Goal: Information Seeking & Learning: Find specific fact

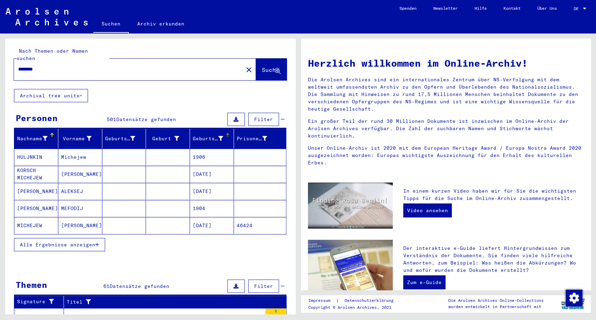
click at [205, 135] on div "Geburtsdatum" at bounding box center [208, 138] width 30 height 7
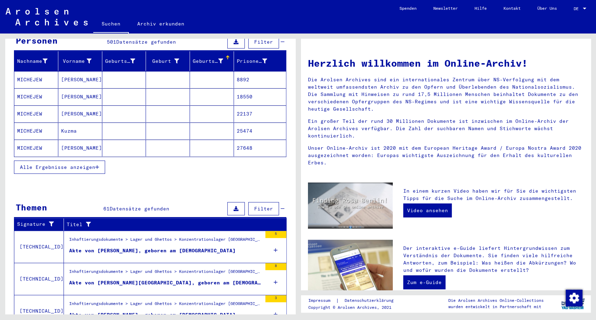
click at [89, 162] on button "Alle Ergebnisse anzeigen" at bounding box center [59, 167] width 91 height 13
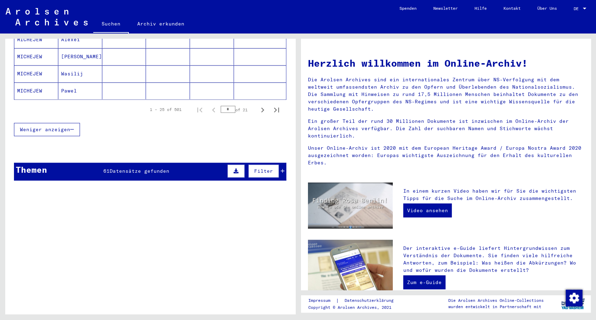
scroll to position [427, 0]
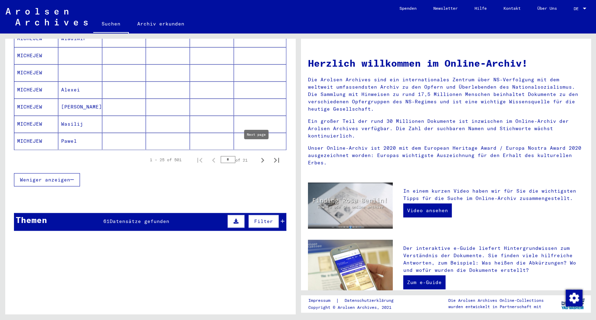
click at [258, 155] on icon "Next page" at bounding box center [263, 160] width 10 height 10
click at [261, 158] on icon "Next page" at bounding box center [262, 160] width 3 height 5
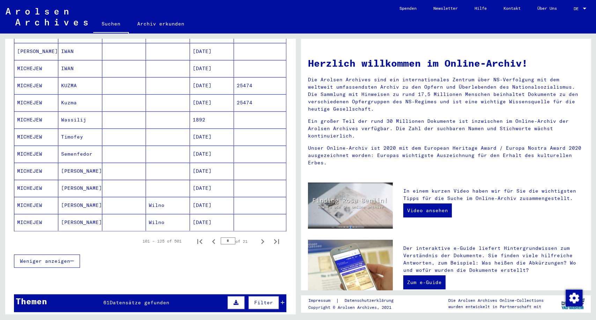
scroll to position [349, 0]
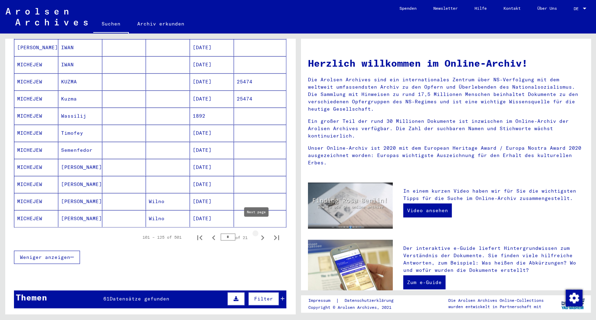
click at [258, 233] on icon "Next page" at bounding box center [263, 238] width 10 height 10
type input "*"
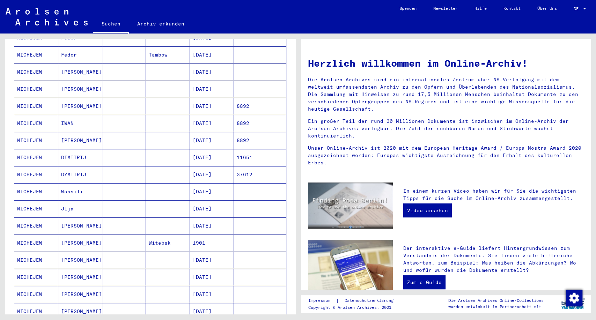
scroll to position [0, 0]
